Goal: Browse casually

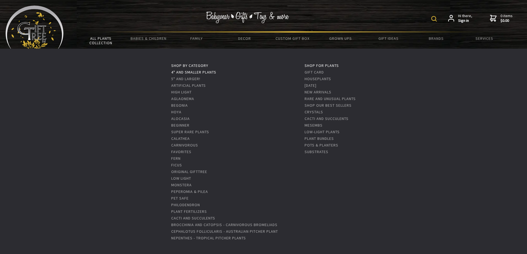
click at [193, 73] on link "4" and Smaller Plants" at bounding box center [193, 72] width 45 height 5
click at [197, 79] on link "5" and Larger!" at bounding box center [185, 78] width 29 height 5
click at [184, 199] on link "Pet Safe" at bounding box center [179, 198] width 17 height 5
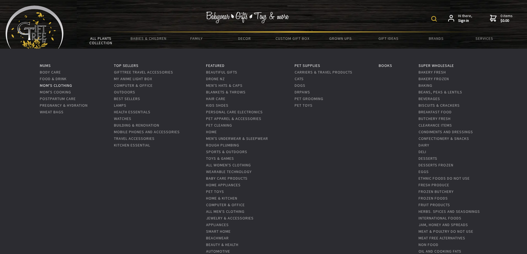
click at [67, 85] on link "Mom's Clothing" at bounding box center [56, 85] width 32 height 5
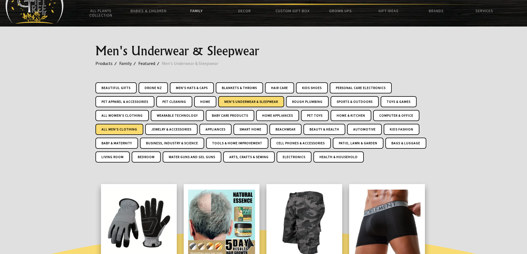
click at [130, 129] on link "All Men's Clothing" at bounding box center [119, 129] width 48 height 11
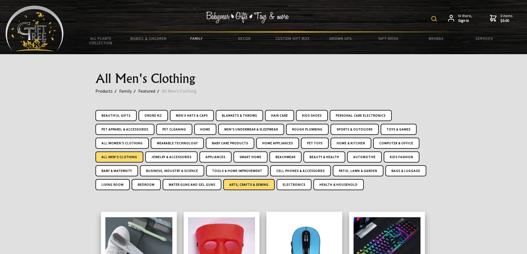
click at [268, 188] on link "Arts, Crafts & Sewing" at bounding box center [248, 184] width 51 height 11
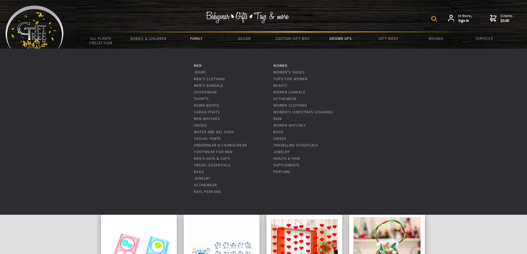
click at [342, 40] on link "Grown Ups" at bounding box center [341, 39] width 48 height 12
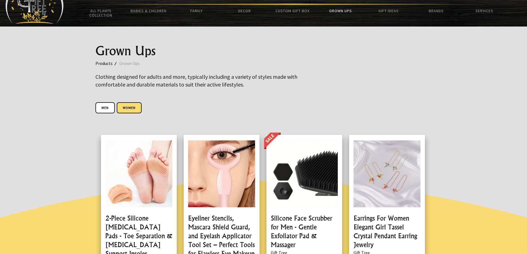
click at [124, 104] on link "Women" at bounding box center [129, 107] width 25 height 11
